Goal: Entertainment & Leisure: Consume media (video, audio)

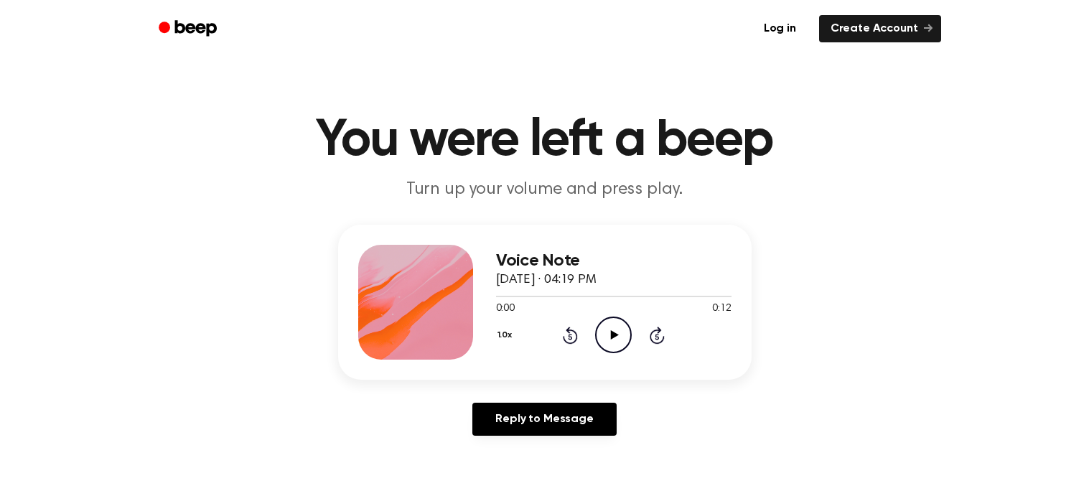
click at [615, 342] on icon "Play Audio" at bounding box center [613, 334] width 37 height 37
click at [604, 337] on icon "Play Audio" at bounding box center [613, 334] width 37 height 37
click at [616, 319] on icon "Play Audio" at bounding box center [613, 334] width 37 height 37
click at [603, 323] on icon "Pause Audio" at bounding box center [613, 334] width 37 height 37
click at [614, 337] on icon "Play Audio" at bounding box center [613, 334] width 37 height 37
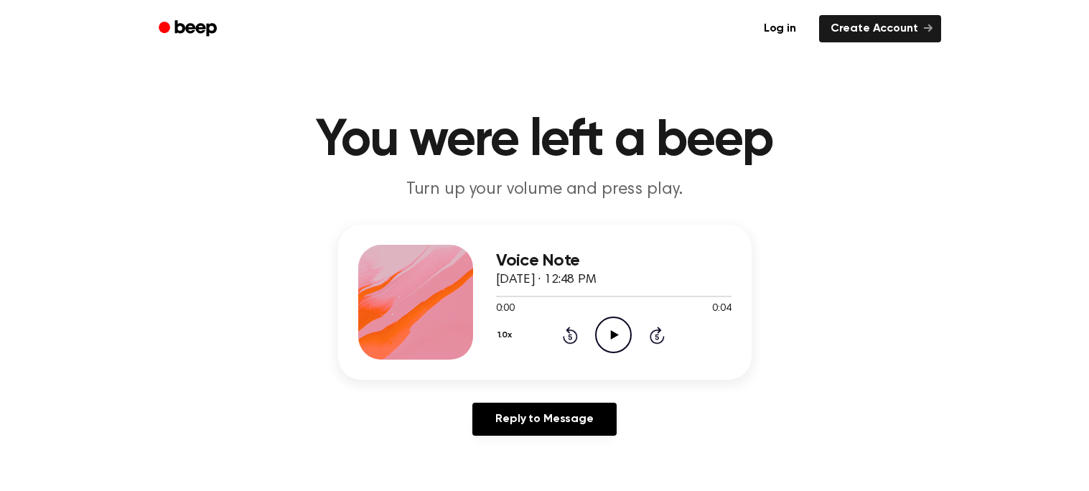
click at [620, 323] on icon "Play Audio" at bounding box center [613, 334] width 37 height 37
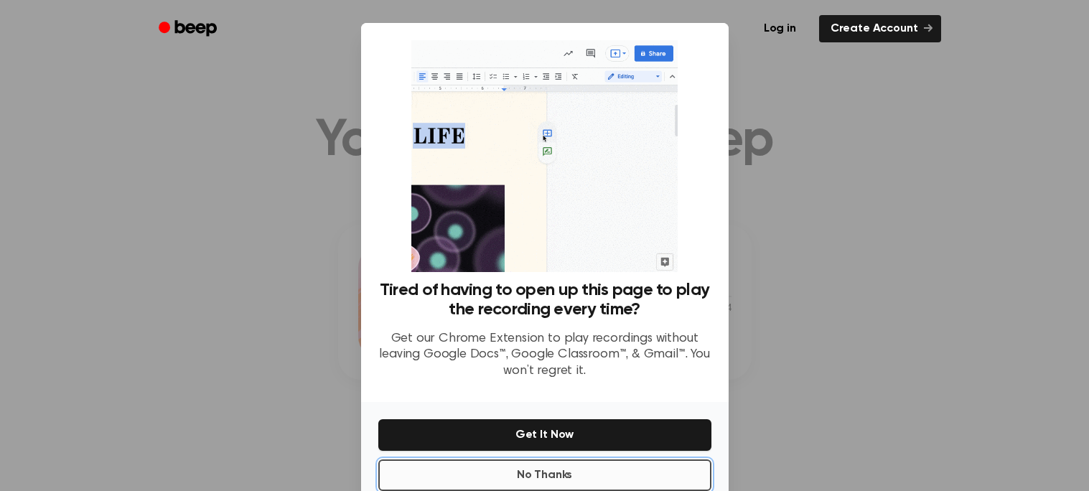
click at [505, 471] on button "No Thanks" at bounding box center [544, 475] width 333 height 32
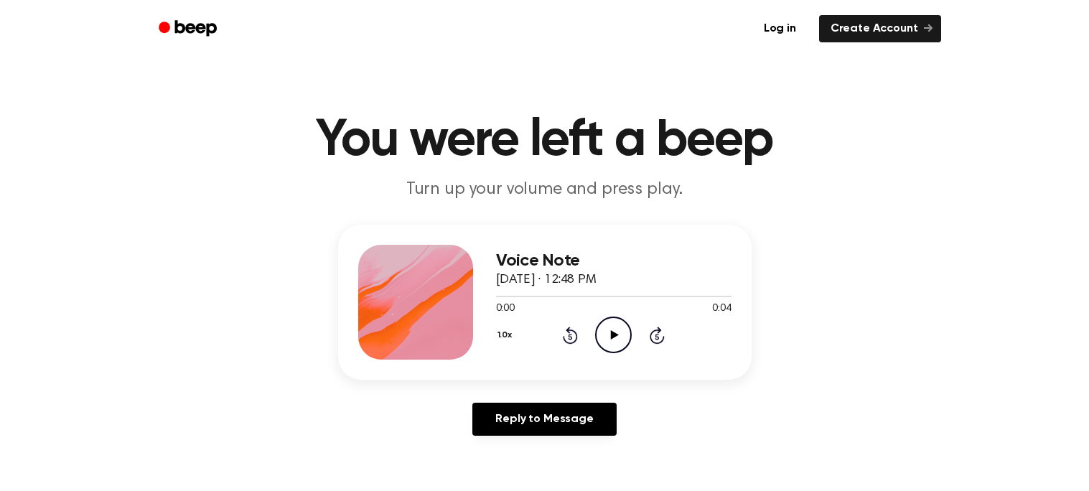
click at [602, 319] on icon "Play Audio" at bounding box center [613, 334] width 37 height 37
